Goal: Task Accomplishment & Management: Use online tool/utility

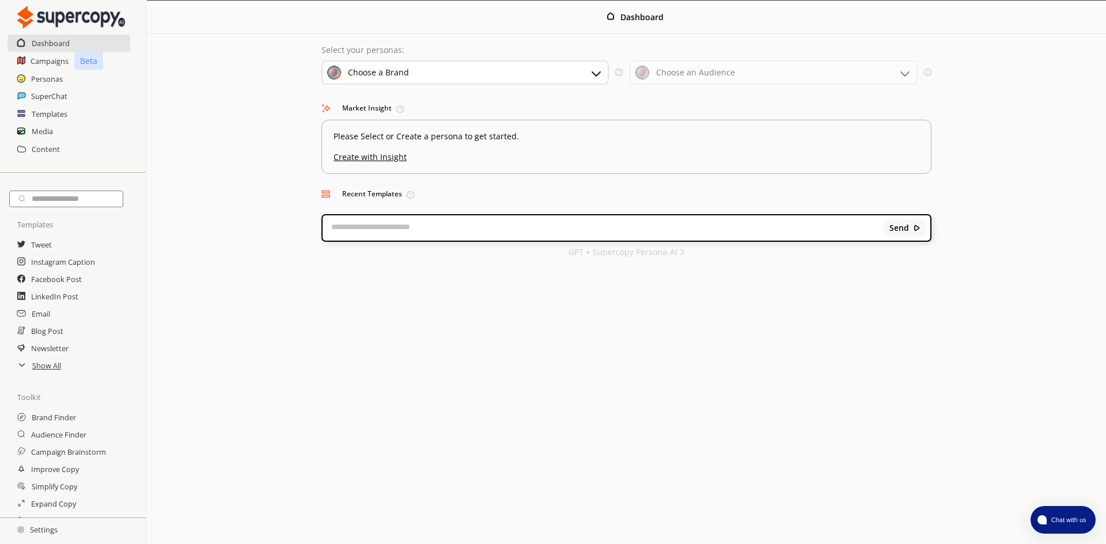
click at [561, 65] on div "Choose a Brand" at bounding box center [464, 72] width 287 height 24
click at [527, 123] on div "Impulse Panda" at bounding box center [442, 128] width 222 height 14
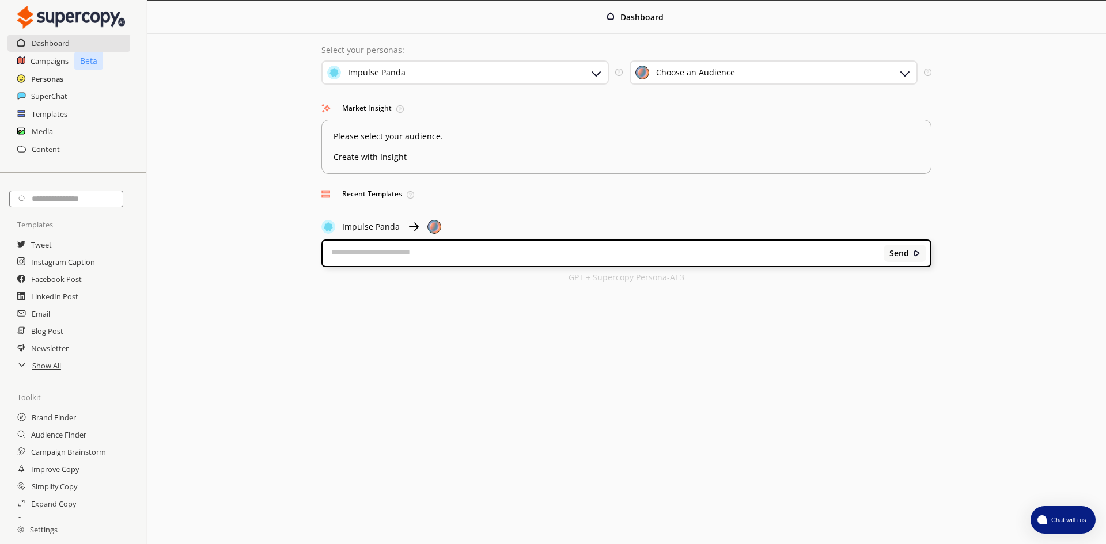
click at [33, 70] on h2 "Personas" at bounding box center [47, 78] width 32 height 17
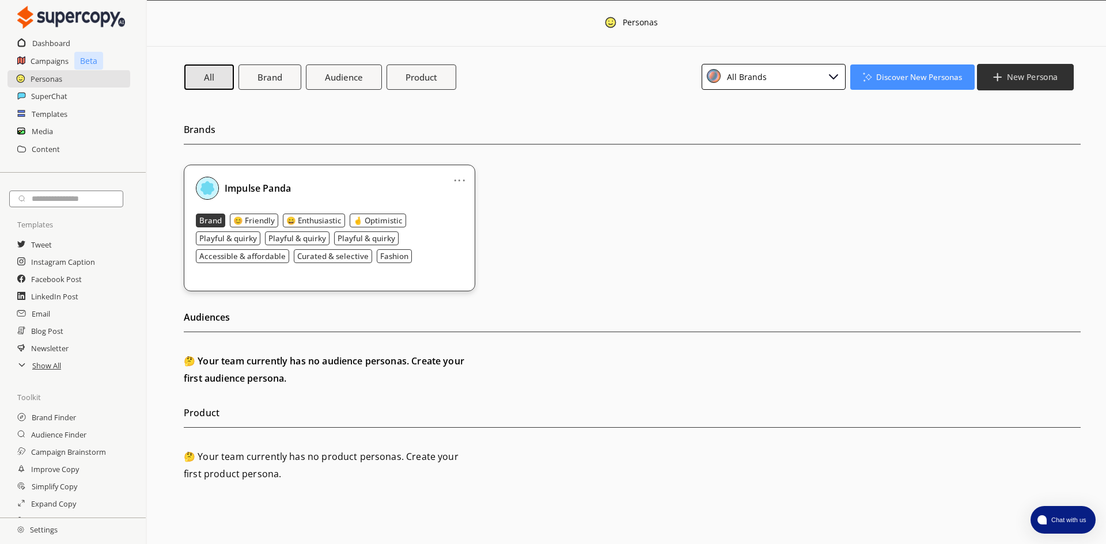
click at [1015, 80] on b "New Persona" at bounding box center [1032, 76] width 51 height 11
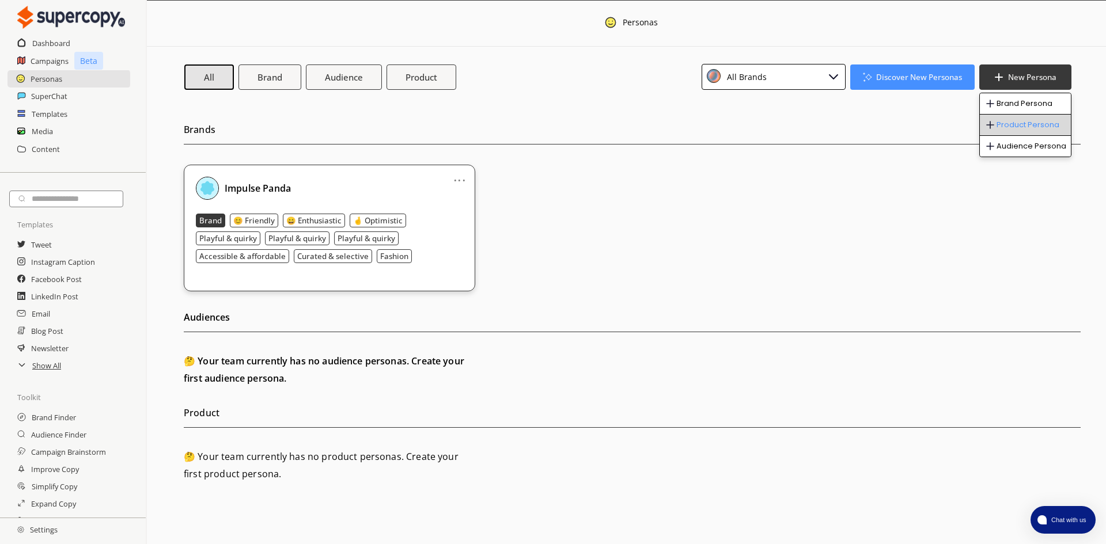
click at [1009, 128] on li "Product Persona" at bounding box center [1025, 125] width 91 height 21
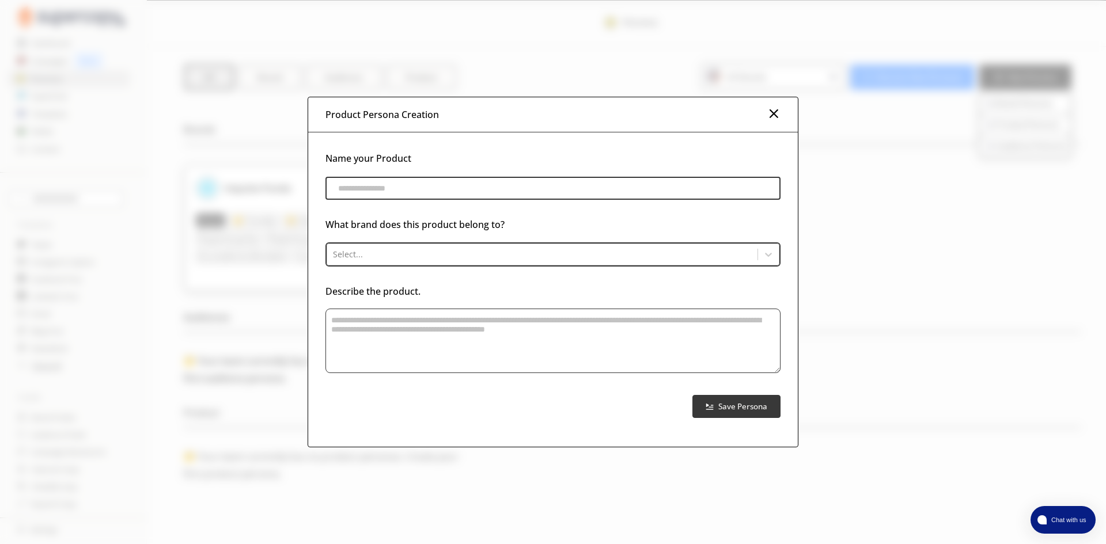
click at [370, 187] on input "product-persona-input-input" at bounding box center [553, 188] width 455 height 23
paste input "**********"
type input "**********"
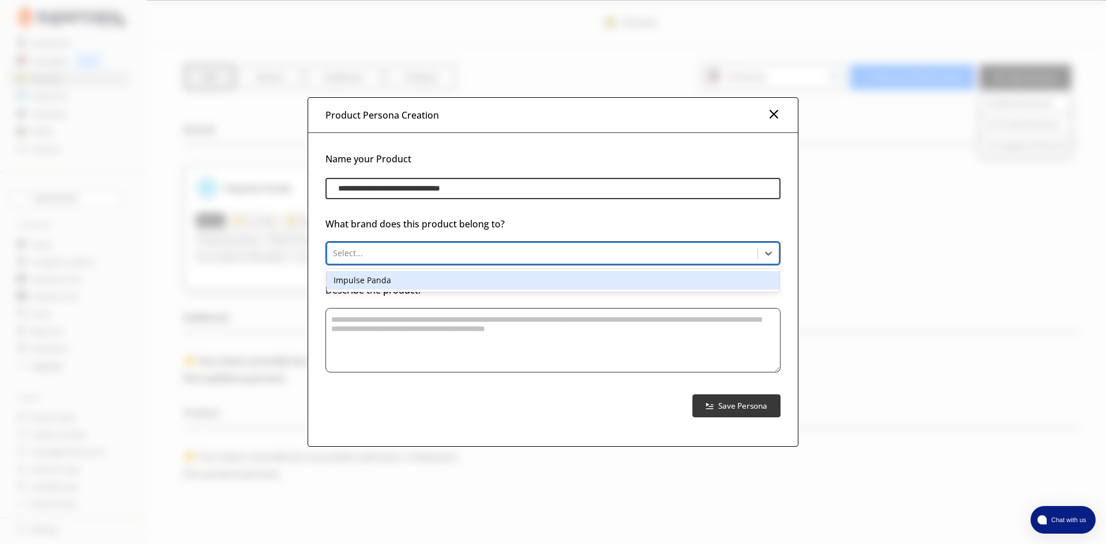
click at [412, 258] on div at bounding box center [542, 254] width 419 height 12
click at [406, 282] on div "Impulse Panda" at bounding box center [553, 280] width 453 height 18
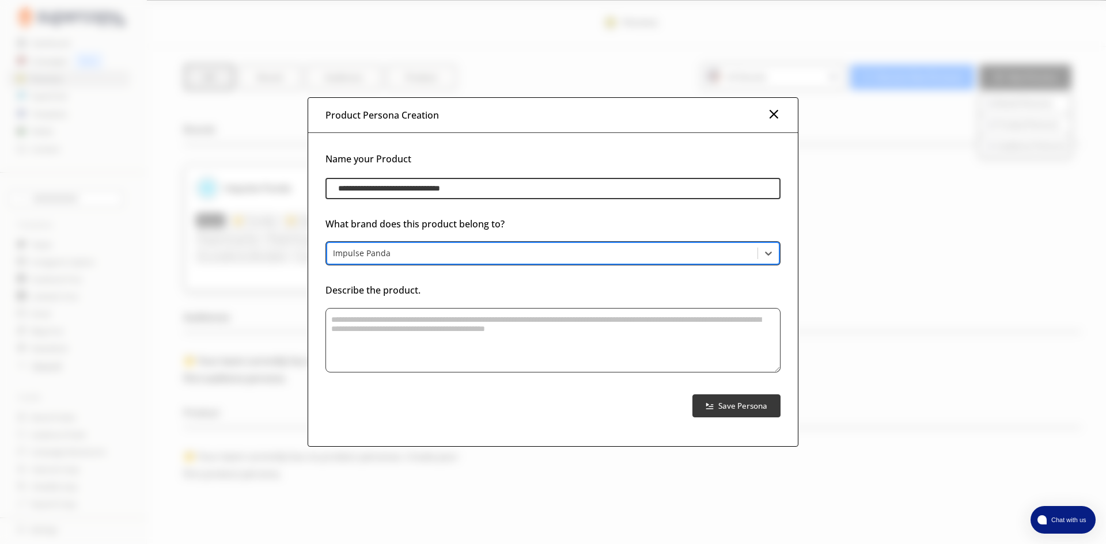
click at [389, 319] on textarea "product-persona-input-textarea" at bounding box center [553, 340] width 455 height 65
click at [413, 339] on textarea "product-persona-input-textarea" at bounding box center [553, 340] width 455 height 65
paste textarea "**********"
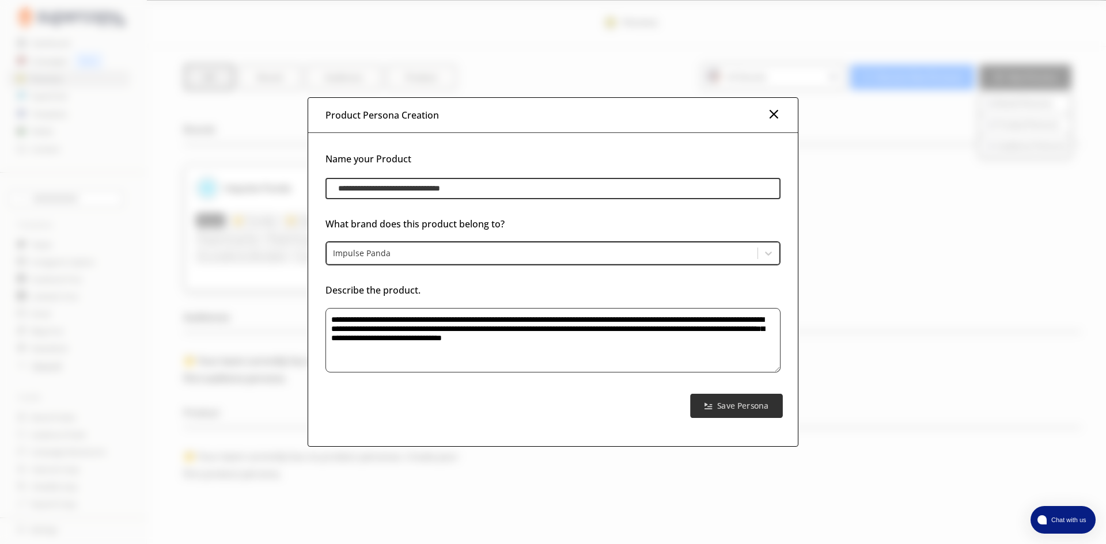
type textarea "**********"
click at [739, 404] on b "Save Persona" at bounding box center [742, 405] width 51 height 11
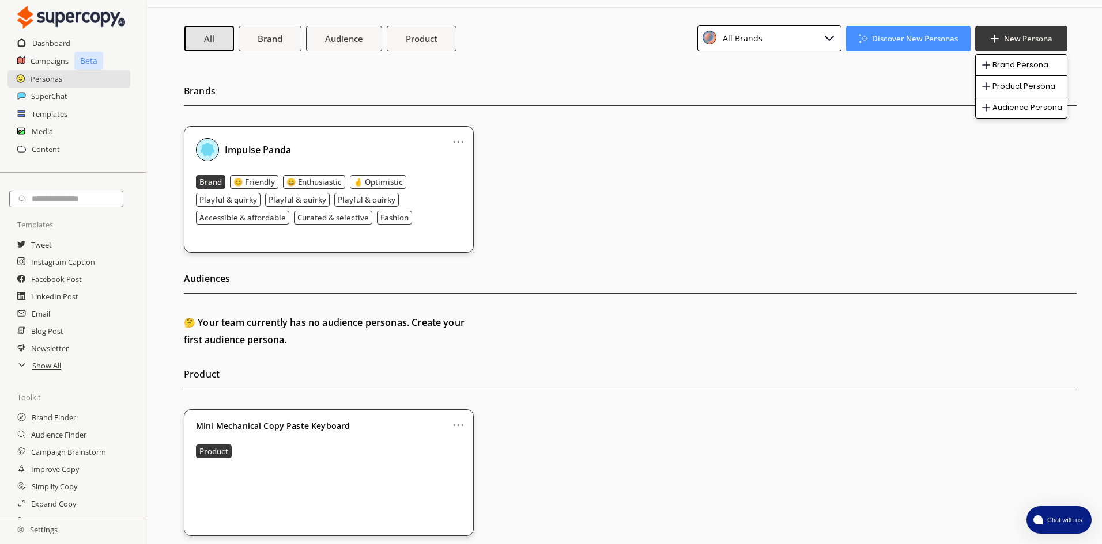
scroll to position [44, 0]
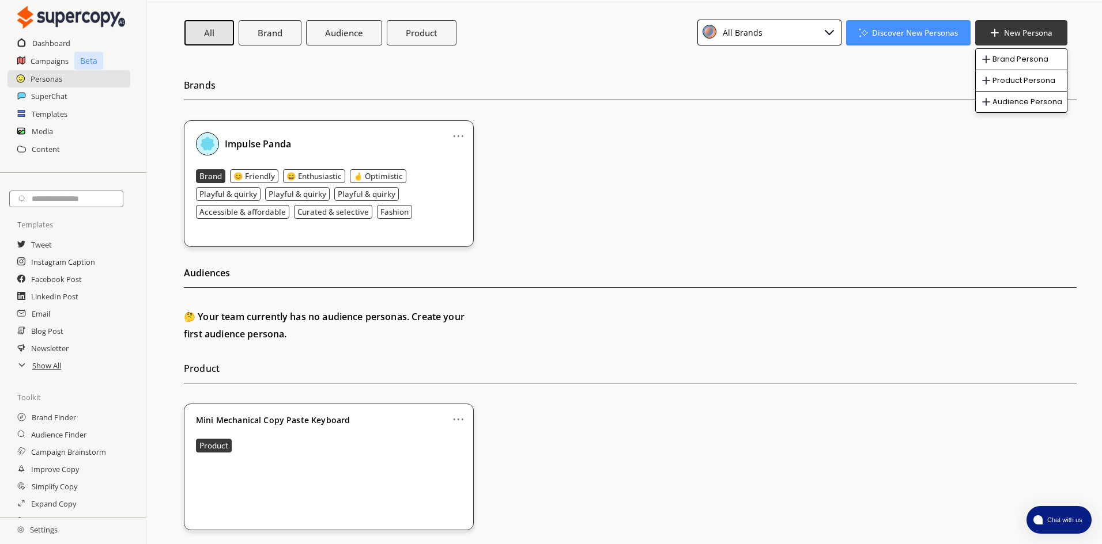
click at [311, 473] on div "Mini Mechanical Copy Paste Keyboard Product" at bounding box center [329, 466] width 266 height 101
click at [459, 419] on link "..." at bounding box center [458, 414] width 12 height 9
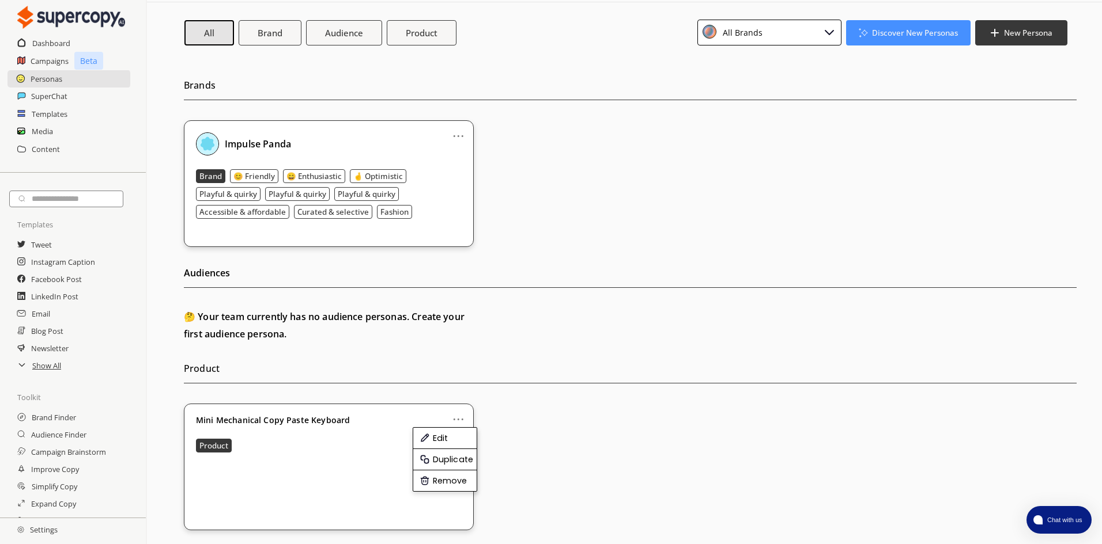
click at [478, 337] on div "🤔 Your team currently has no audience personas. Create your first audience pers…" at bounding box center [630, 325] width 892 height 35
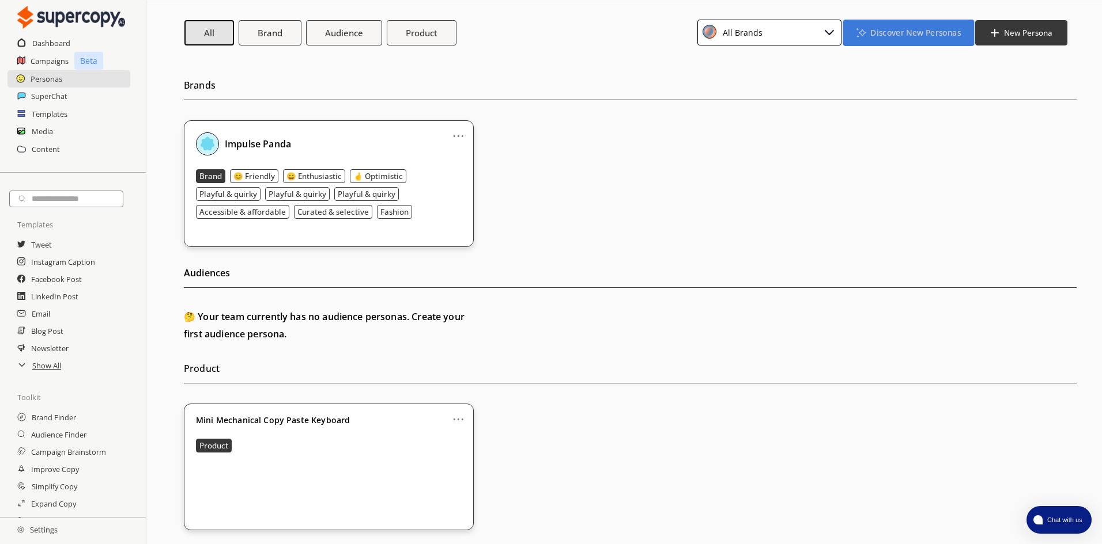
click at [905, 37] on b "Discover New Personas" at bounding box center [915, 32] width 90 height 11
click at [417, 42] on button "Product" at bounding box center [422, 32] width 70 height 25
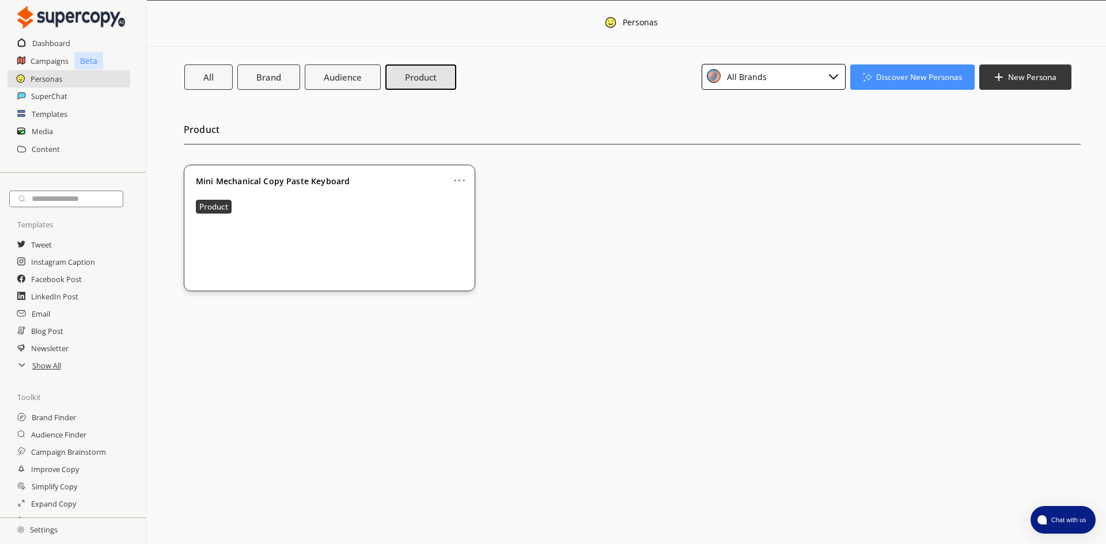
click at [462, 180] on link "..." at bounding box center [459, 175] width 12 height 9
drag, startPoint x: 599, startPoint y: 178, endPoint x: 644, endPoint y: 183, distance: 44.6
click at [599, 179] on div "... Mini Mechanical Copy Paste Keyboard Product" at bounding box center [632, 228] width 897 height 127
click at [302, 188] on div "Mini Mechanical Copy Paste Keyboard Product" at bounding box center [329, 227] width 267 height 101
click at [458, 180] on link "..." at bounding box center [459, 175] width 12 height 9
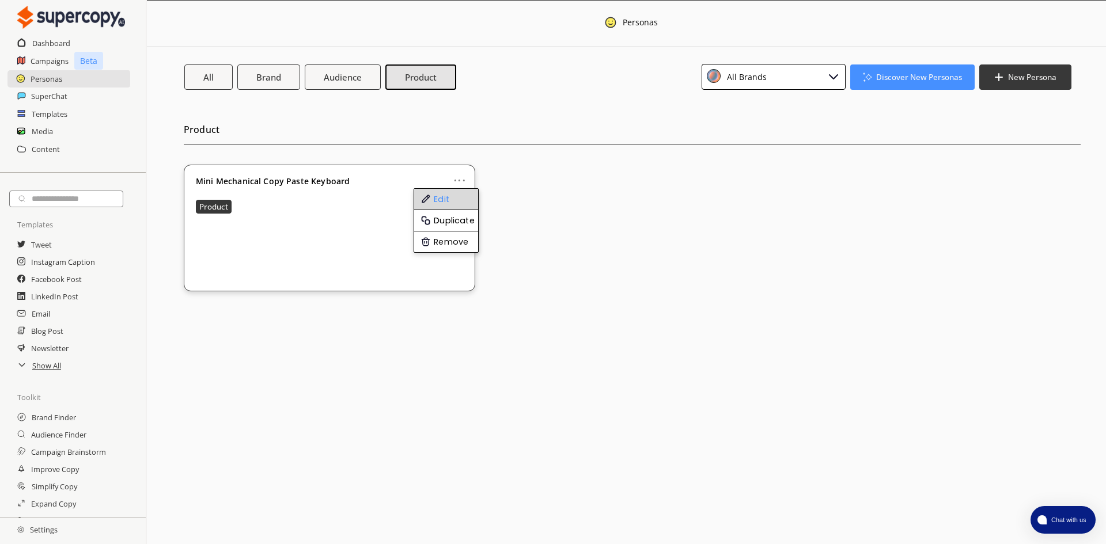
click at [466, 199] on li "Edit" at bounding box center [446, 199] width 64 height 21
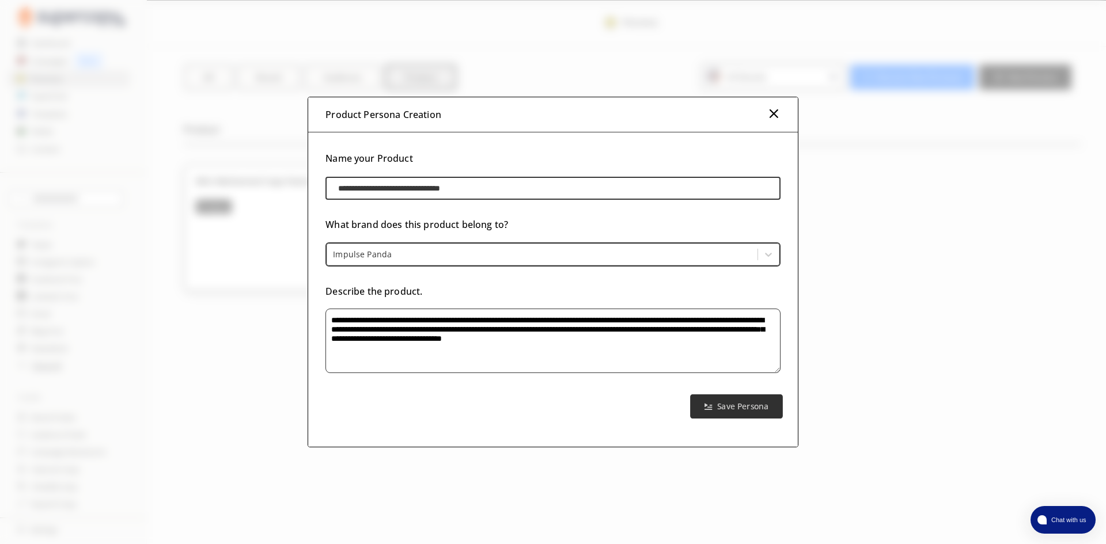
click at [710, 400] on button "Save Persona" at bounding box center [736, 407] width 92 height 24
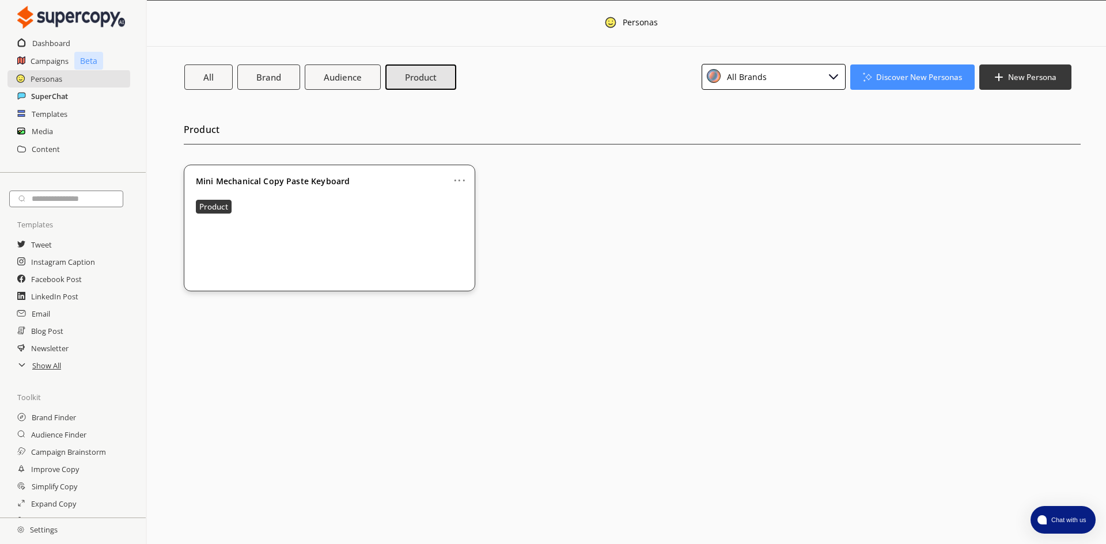
click at [36, 104] on h2 "SuperChat" at bounding box center [49, 96] width 37 height 17
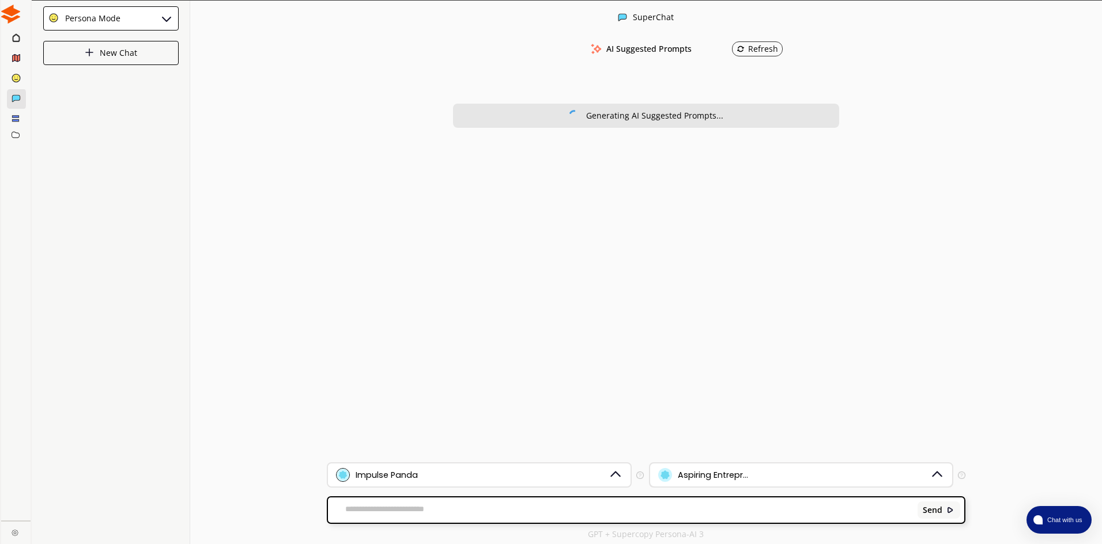
click at [728, 473] on div "Aspiring Entrepr..." at bounding box center [713, 475] width 70 height 9
click at [592, 472] on div "Impulse Panda" at bounding box center [472, 475] width 272 height 14
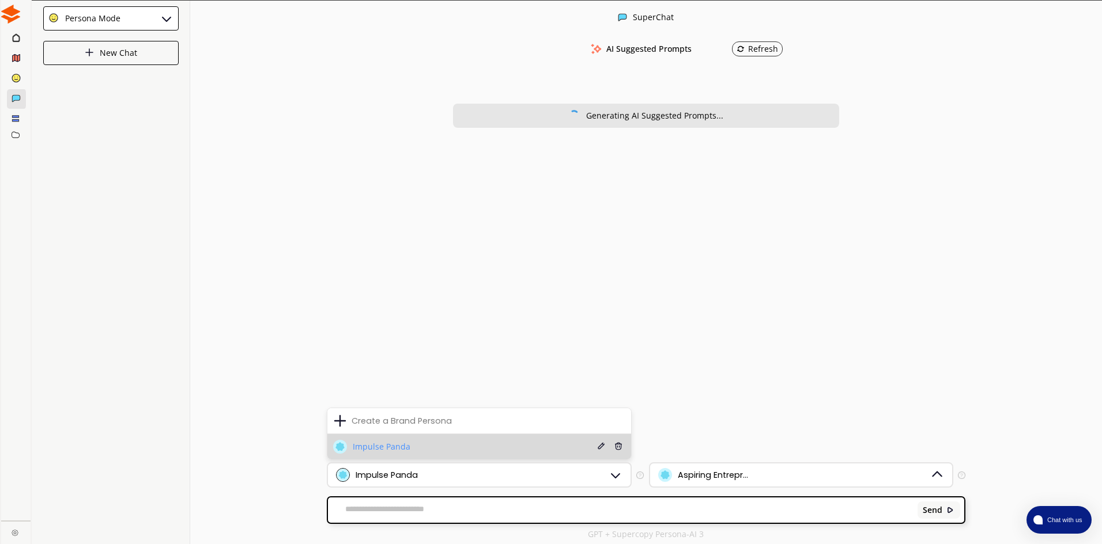
click at [553, 449] on li "Impulse Panda Edit Delete" at bounding box center [479, 446] width 304 height 25
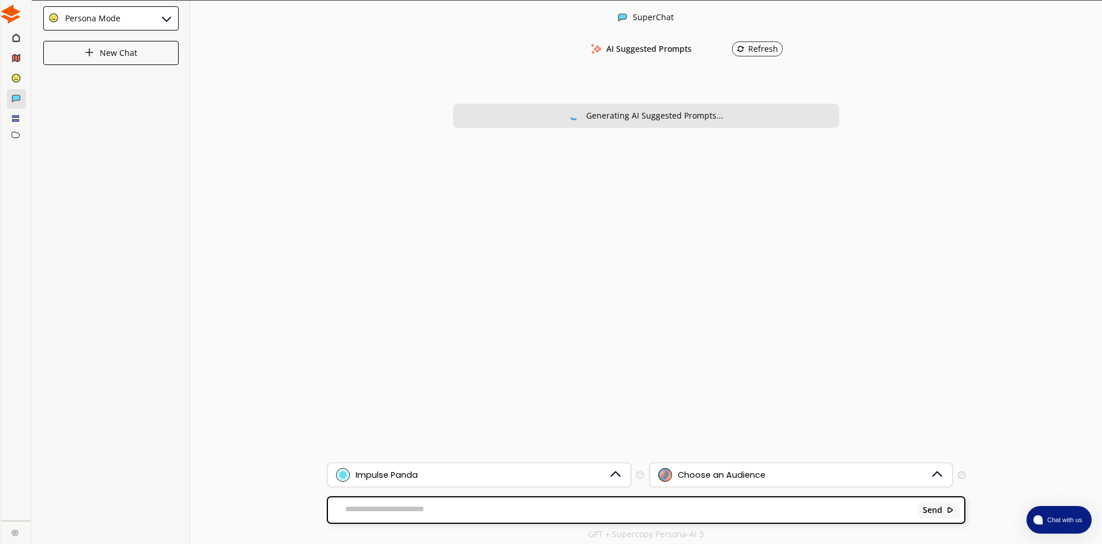
click at [746, 478] on div "Choose an Audience" at bounding box center [722, 475] width 88 height 9
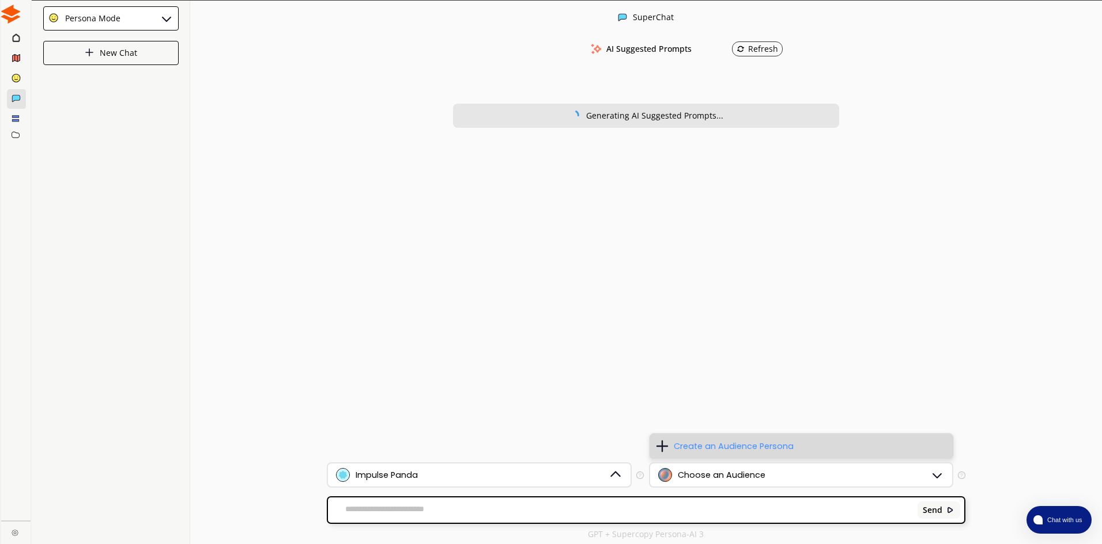
click at [691, 442] on div "Create an Audience Persona" at bounding box center [733, 446] width 120 height 9
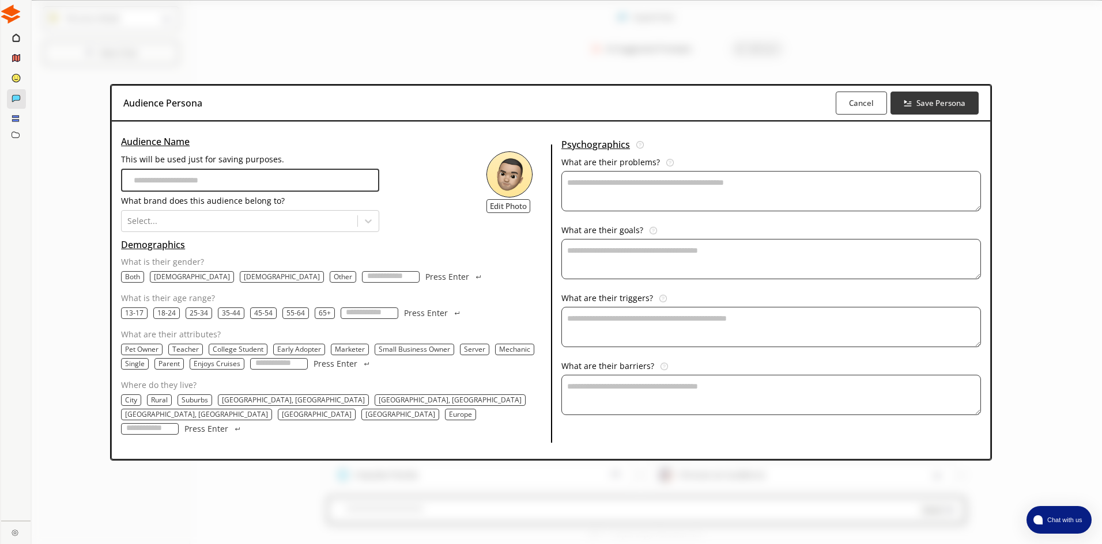
click at [343, 188] on input "This will be used just for saving purposes." at bounding box center [250, 180] width 258 height 23
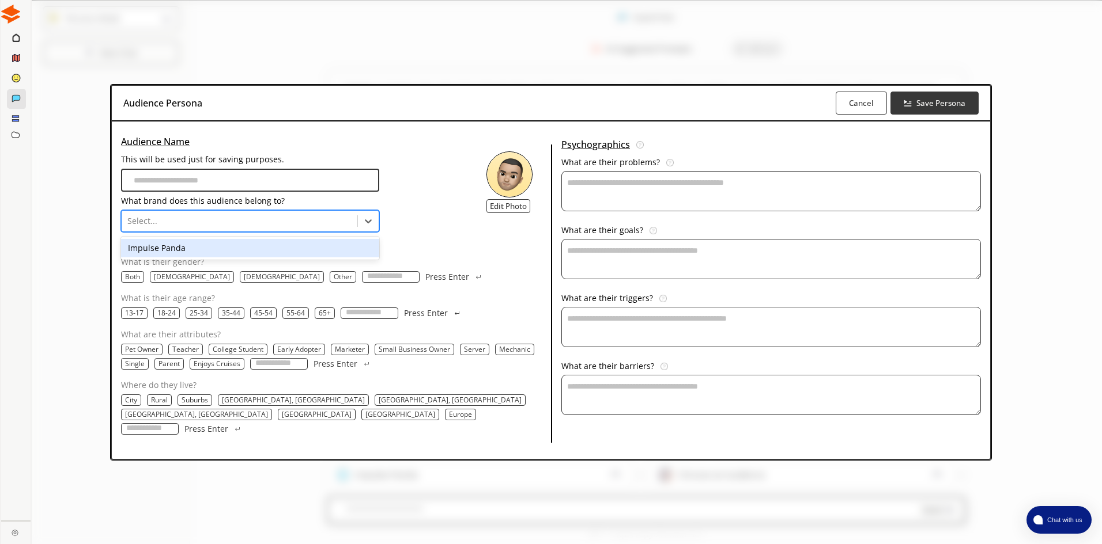
click at [340, 227] on div at bounding box center [239, 221] width 224 height 12
click at [334, 255] on div "Impulse Panda" at bounding box center [250, 248] width 258 height 18
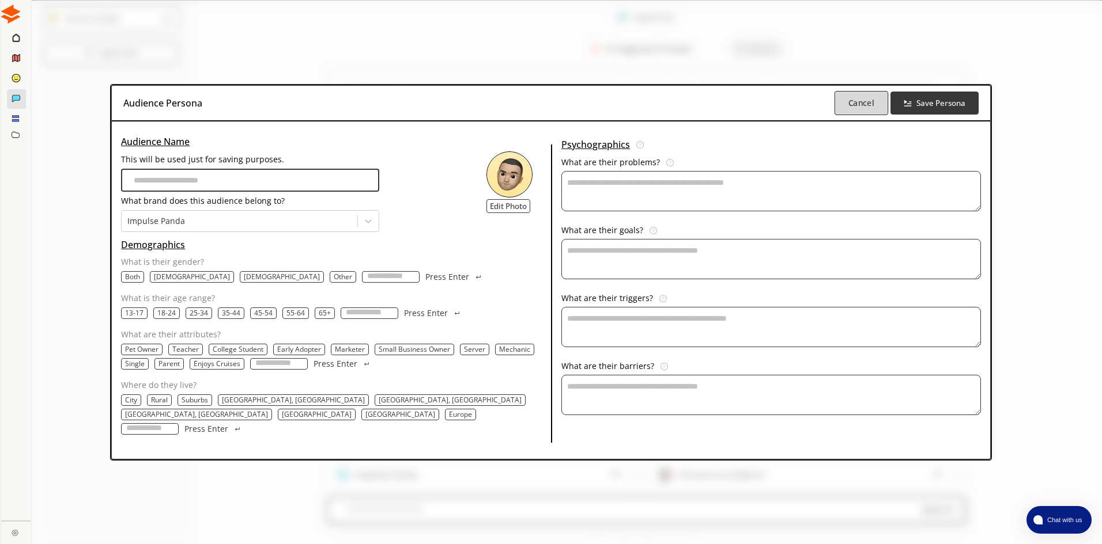
click at [841, 114] on button "Cancel" at bounding box center [861, 103] width 54 height 24
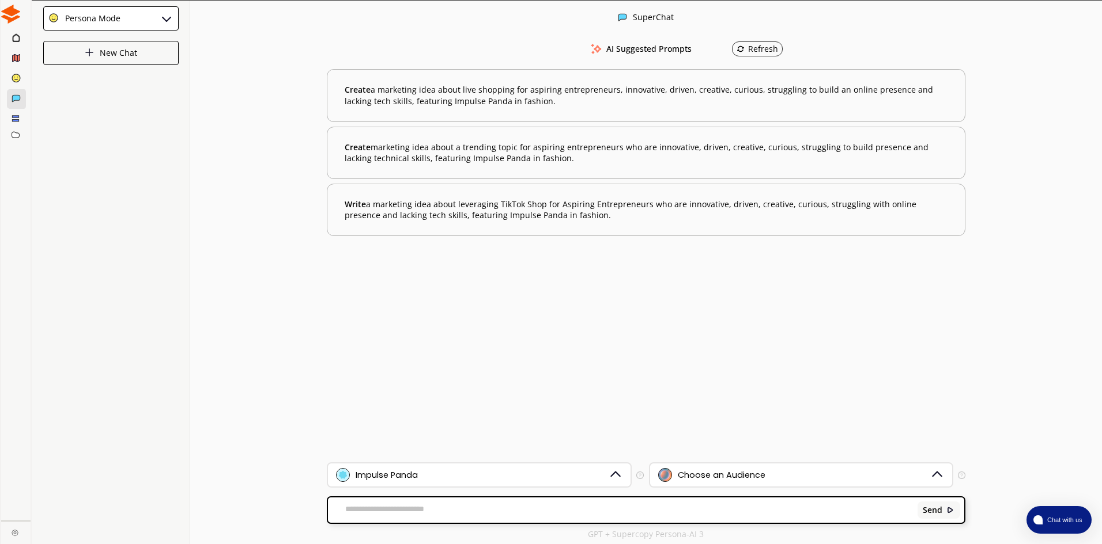
click at [21, 24] on h2 at bounding box center [15, 14] width 29 height 28
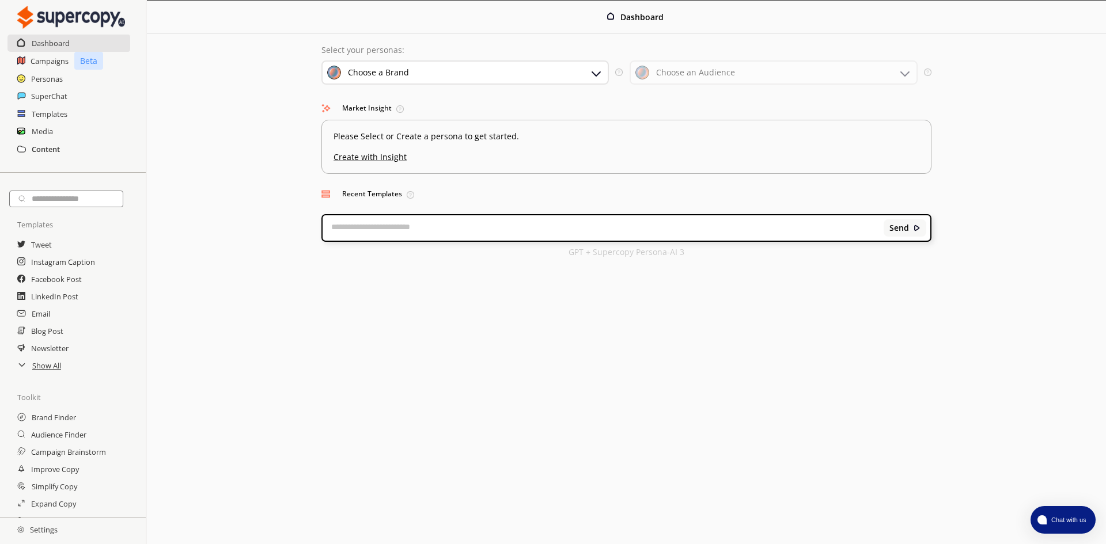
click at [58, 156] on h2 "Content" at bounding box center [46, 149] width 28 height 17
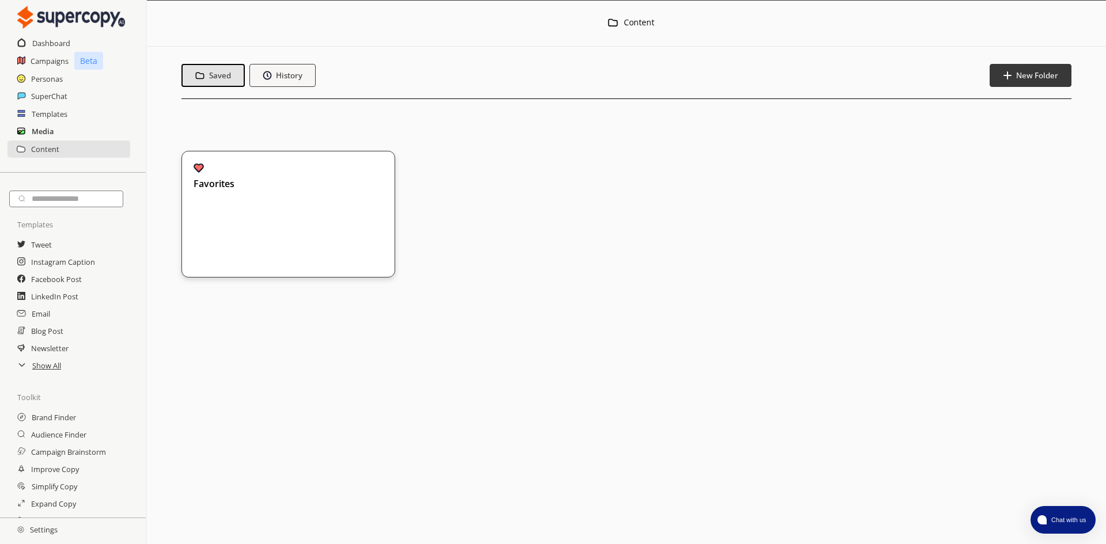
click at [48, 124] on h2 "Media" at bounding box center [43, 131] width 22 height 17
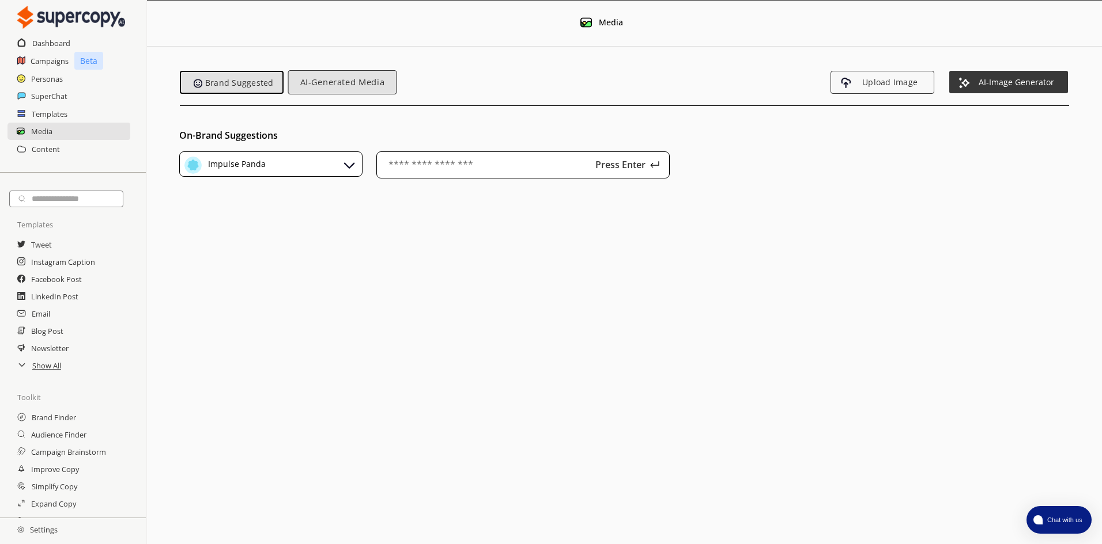
click at [345, 71] on button "AI-Generated Media" at bounding box center [341, 82] width 109 height 24
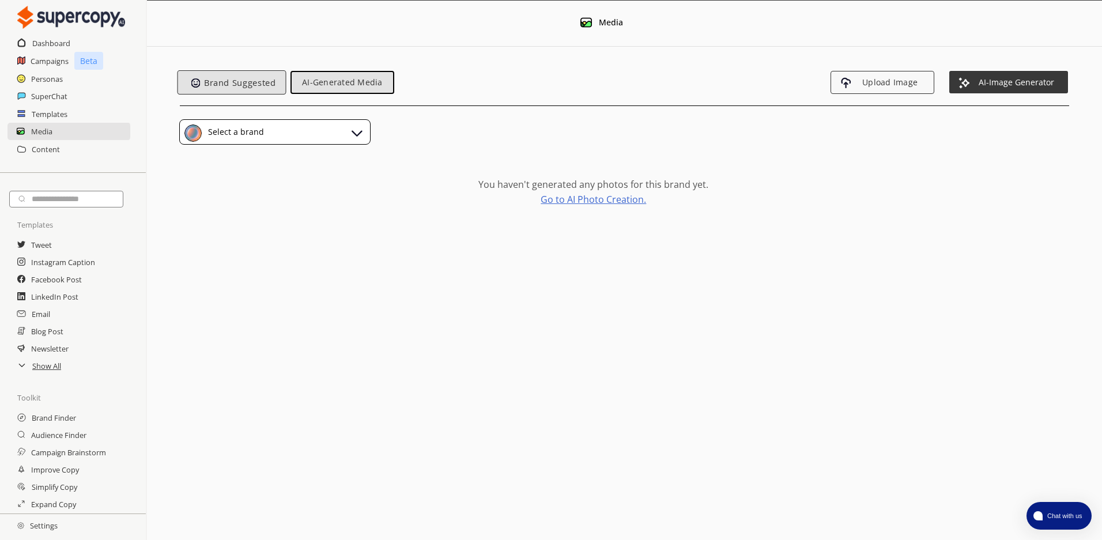
click at [241, 82] on span "Brand Suggested" at bounding box center [240, 83] width 80 height 10
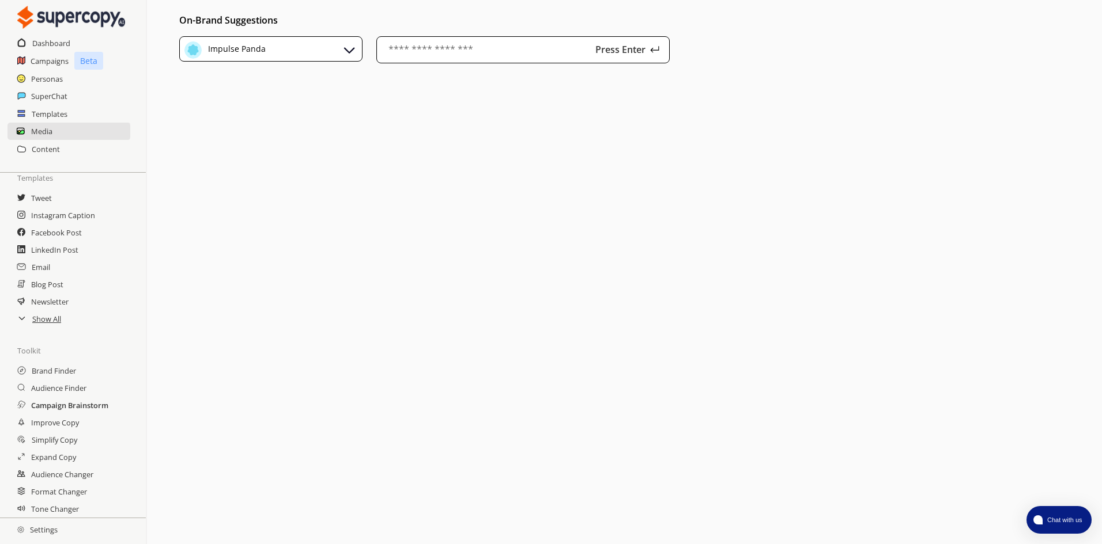
scroll to position [49, 0]
